Goal: Task Accomplishment & Management: Manage account settings

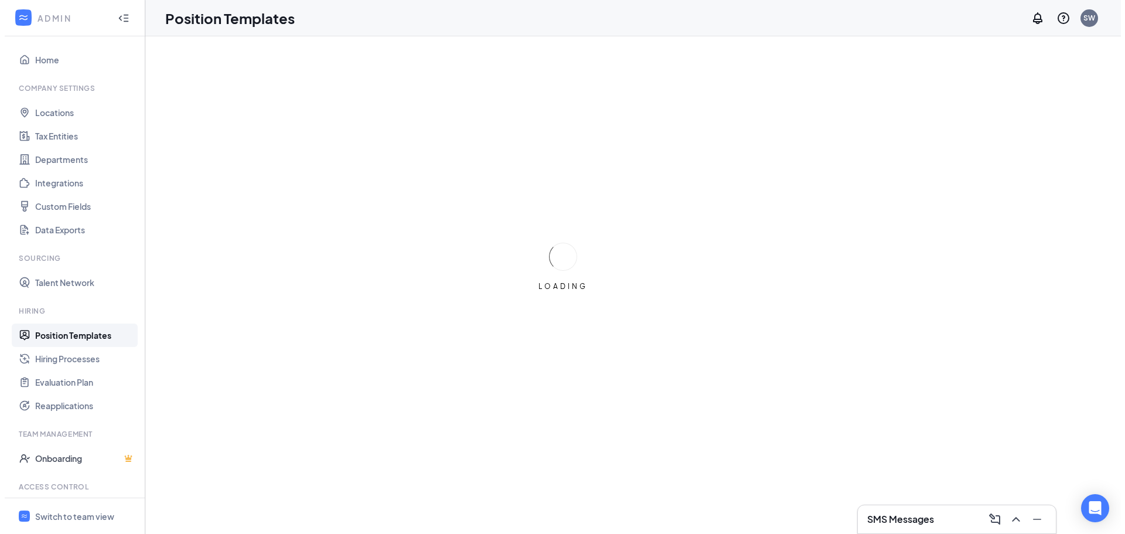
scroll to position [53, 0]
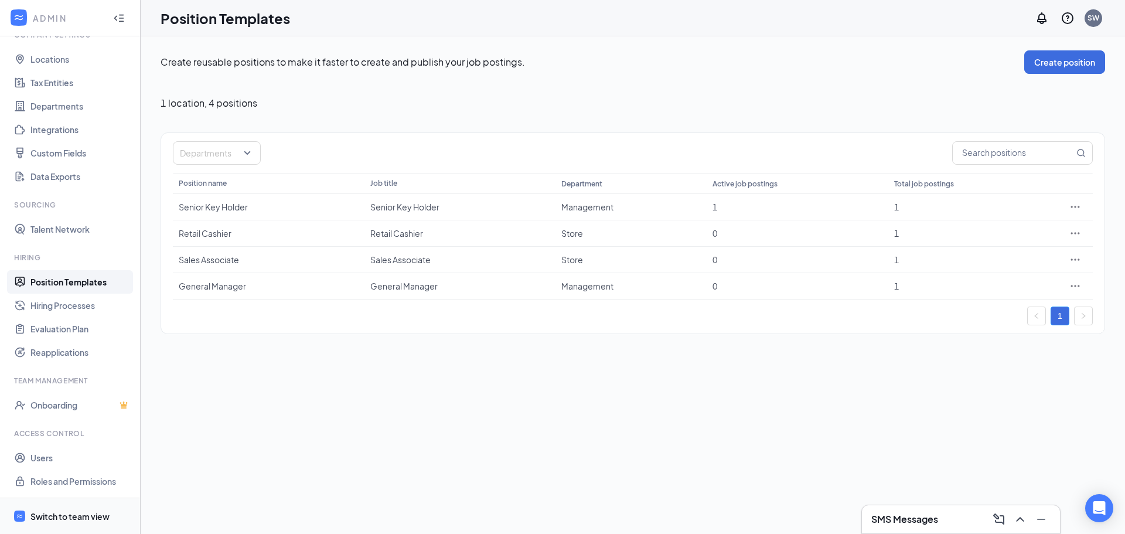
click at [55, 510] on div "Switch to team view" at bounding box center [69, 516] width 79 height 12
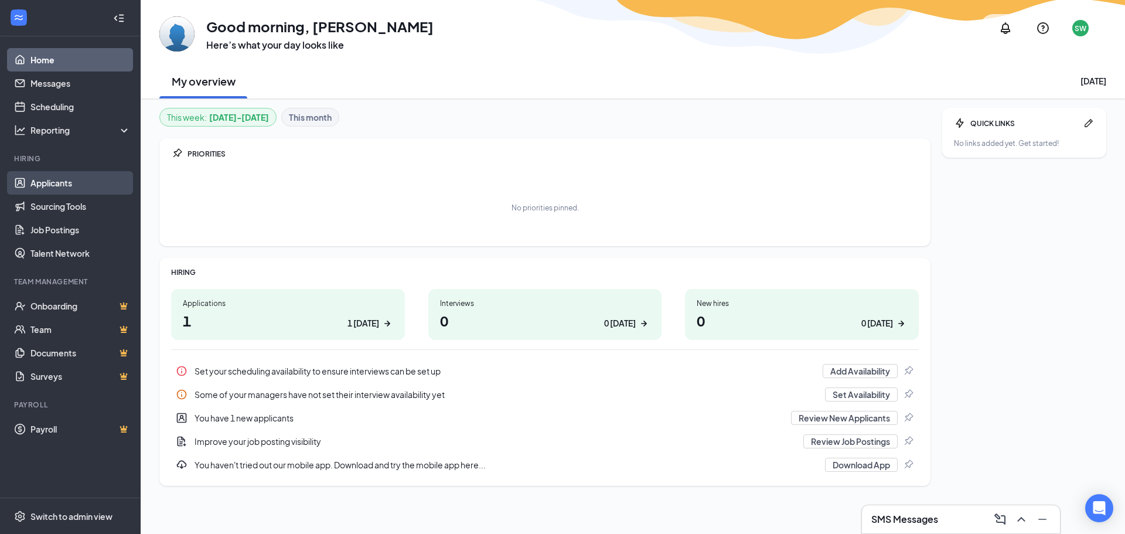
click at [49, 178] on link "Applicants" at bounding box center [80, 182] width 100 height 23
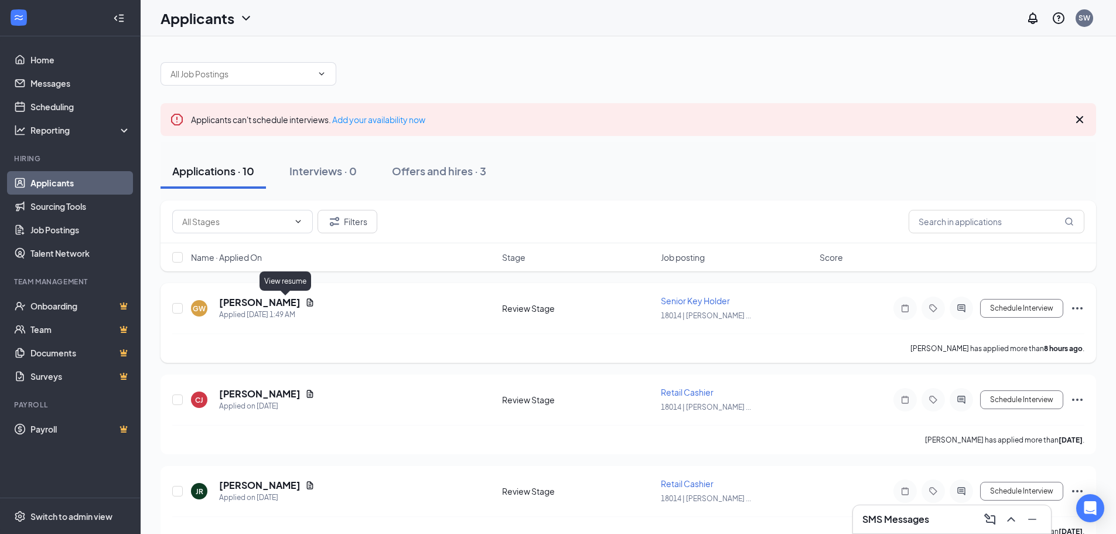
click at [305, 301] on icon "Document" at bounding box center [309, 302] width 9 height 9
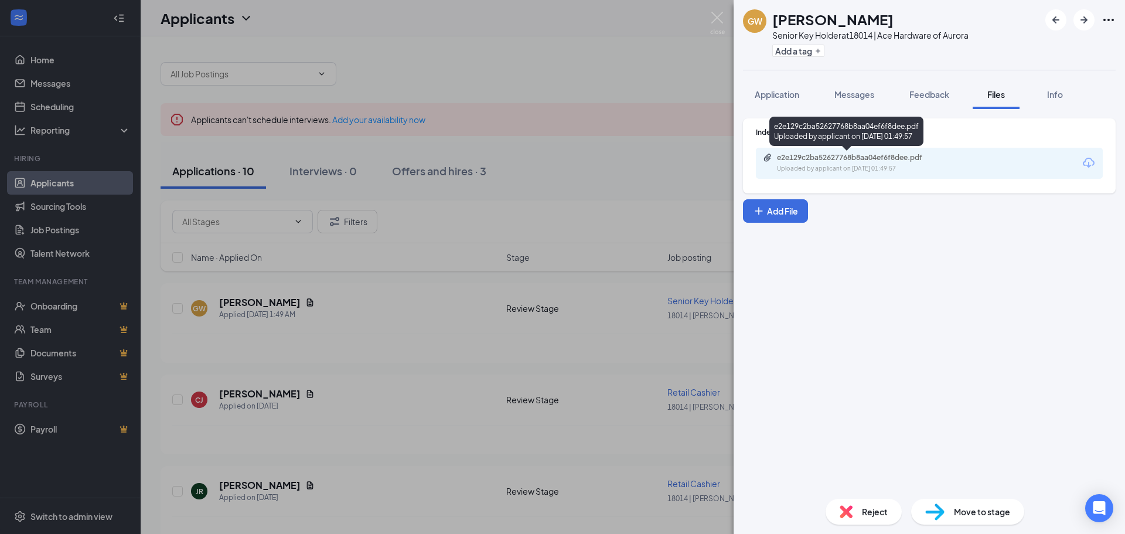
click at [882, 155] on div "e2e129c2ba52627768b8aa04ef6f8dee.pdf" at bounding box center [859, 157] width 164 height 9
click at [780, 103] on button "Application" at bounding box center [777, 94] width 68 height 29
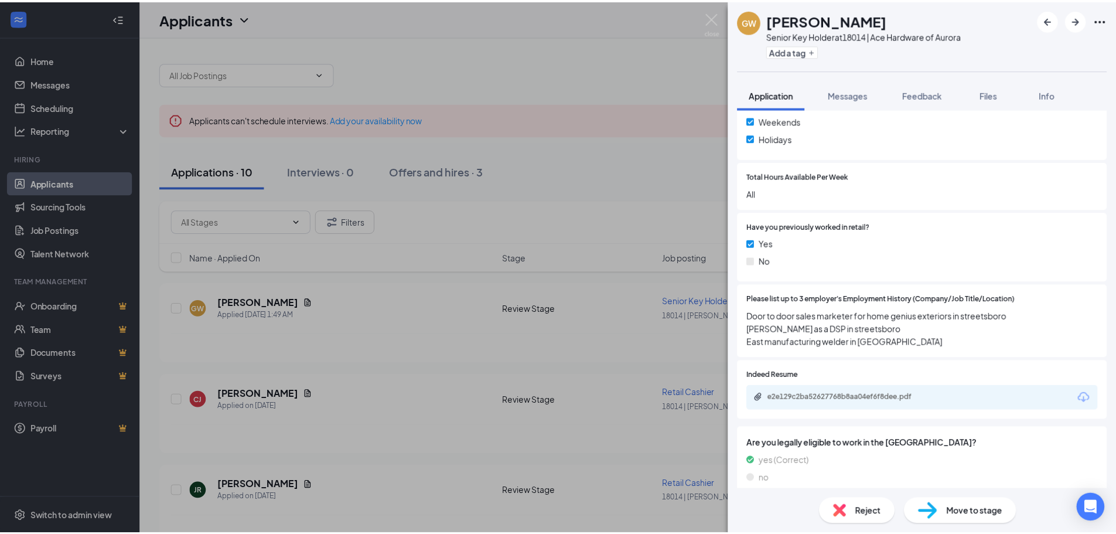
scroll to position [352, 0]
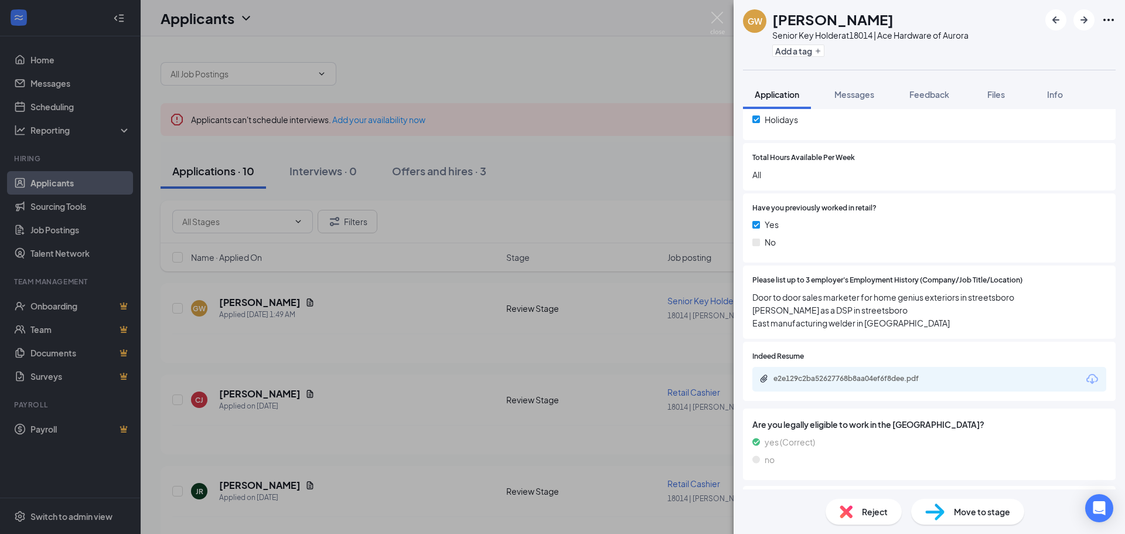
click at [291, 15] on div "GW Gage Wilson Senior Key Holder at 18014 | Ace Hardware of Aurora Add a tag Ap…" at bounding box center [562, 267] width 1125 height 534
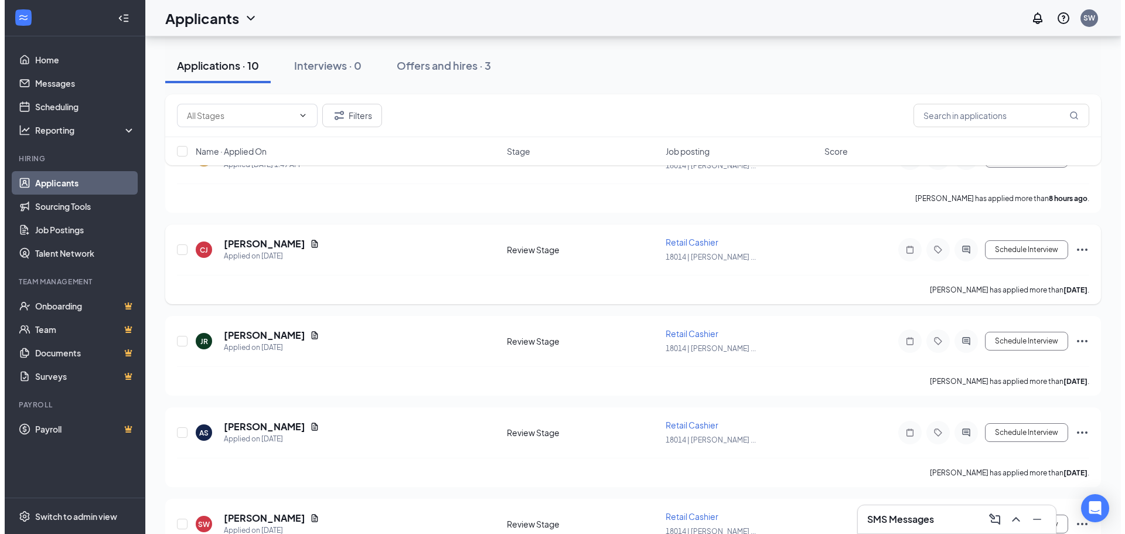
scroll to position [176, 0]
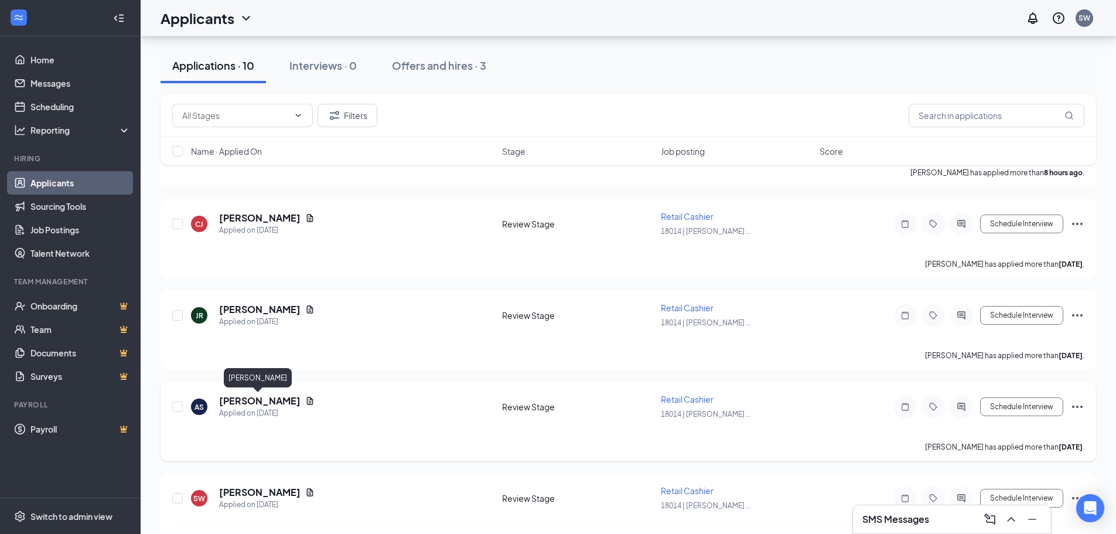
click at [239, 397] on h5 "Anthony Solari" at bounding box center [259, 400] width 81 height 13
